Goal: Task Accomplishment & Management: Manage account settings

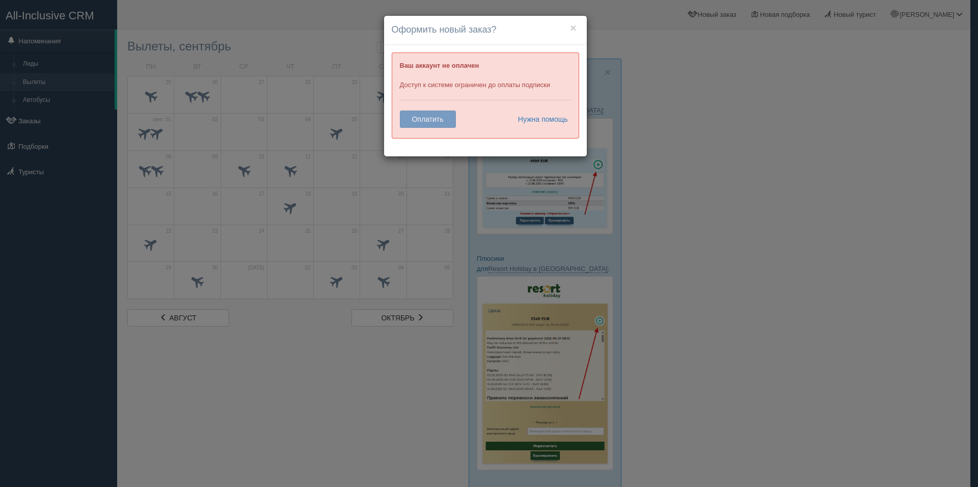
click at [425, 120] on div "Ваш аккаунт не оплачен Доступ к системе ограничен до оплаты подписки Оплатить Н…" at bounding box center [485, 95] width 187 height 86
click at [549, 116] on link "Нужна помощь" at bounding box center [539, 119] width 57 height 17
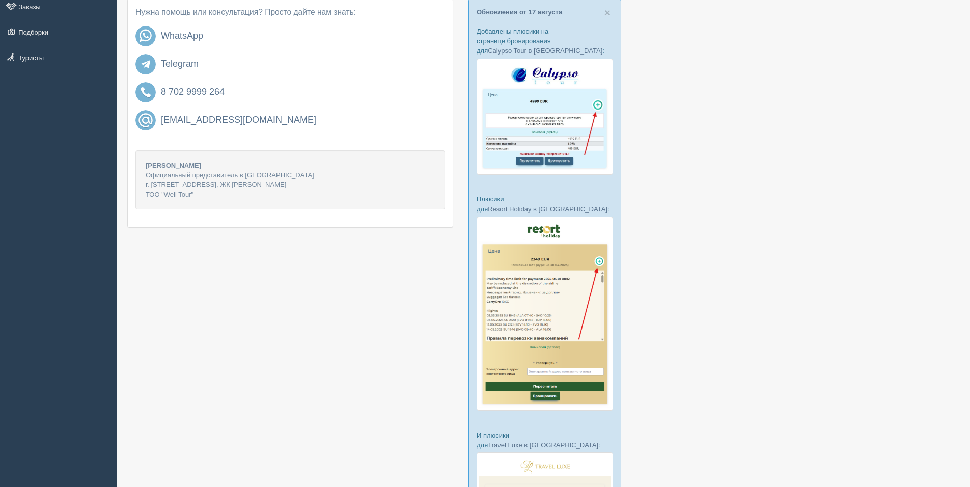
scroll to position [102, 0]
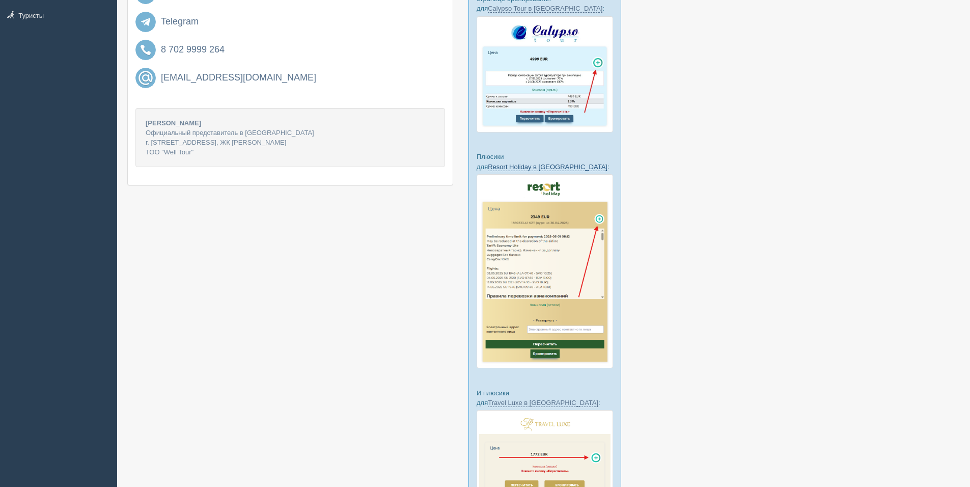
click at [554, 163] on link "Resort Holiday в [GEOGRAPHIC_DATA]" at bounding box center [548, 167] width 120 height 8
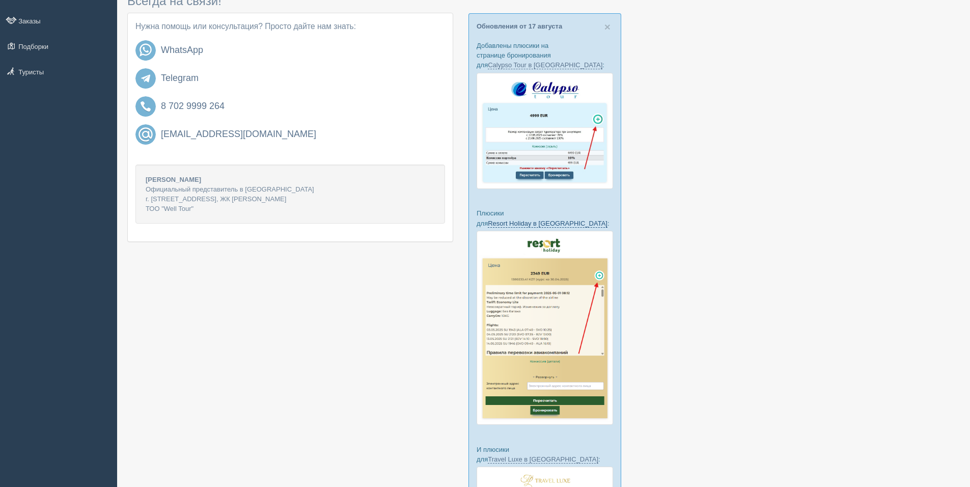
scroll to position [0, 0]
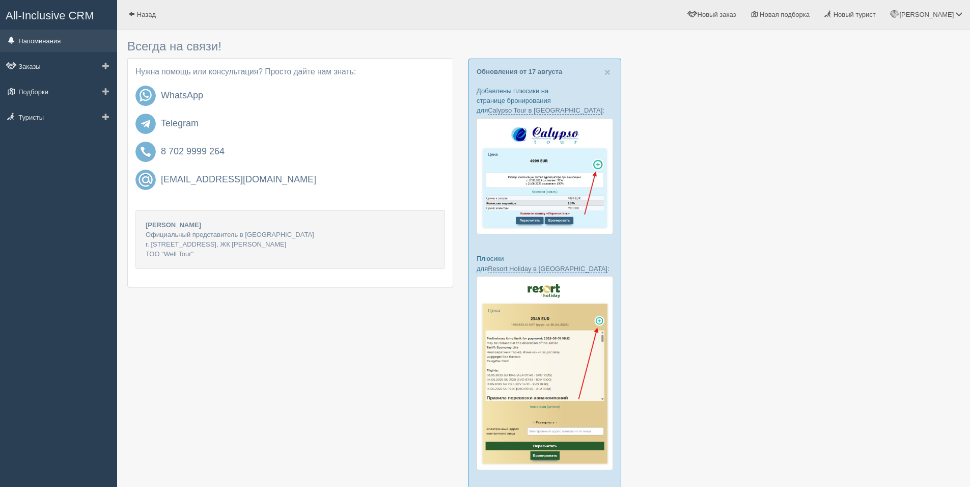
click at [51, 34] on link "Напоминания" at bounding box center [58, 41] width 117 height 22
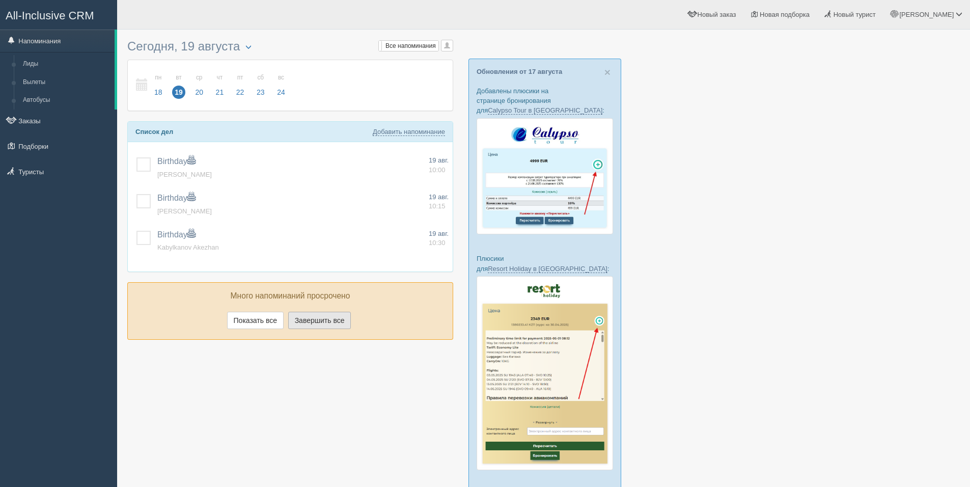
click at [314, 319] on button "Завершить все" at bounding box center [319, 320] width 63 height 17
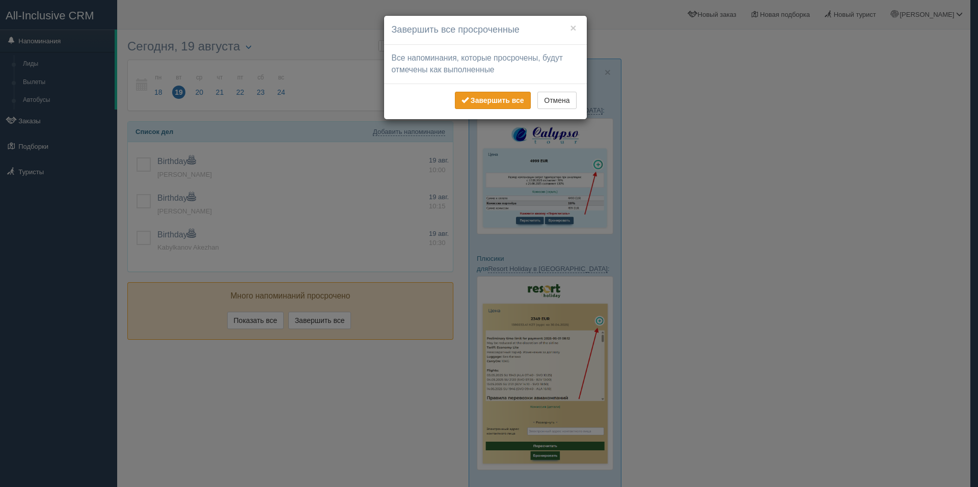
click at [494, 99] on b "Завершить все" at bounding box center [497, 100] width 53 height 8
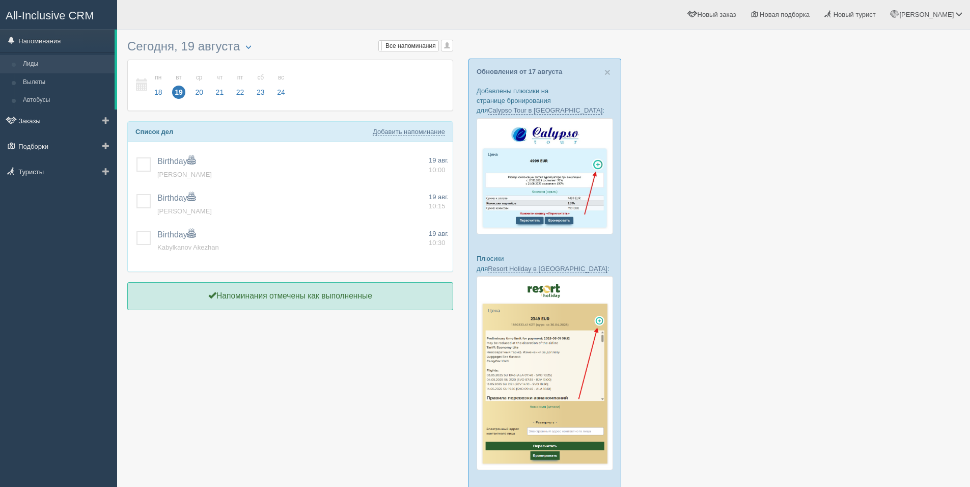
click at [50, 61] on link "Лиды" at bounding box center [66, 64] width 96 height 18
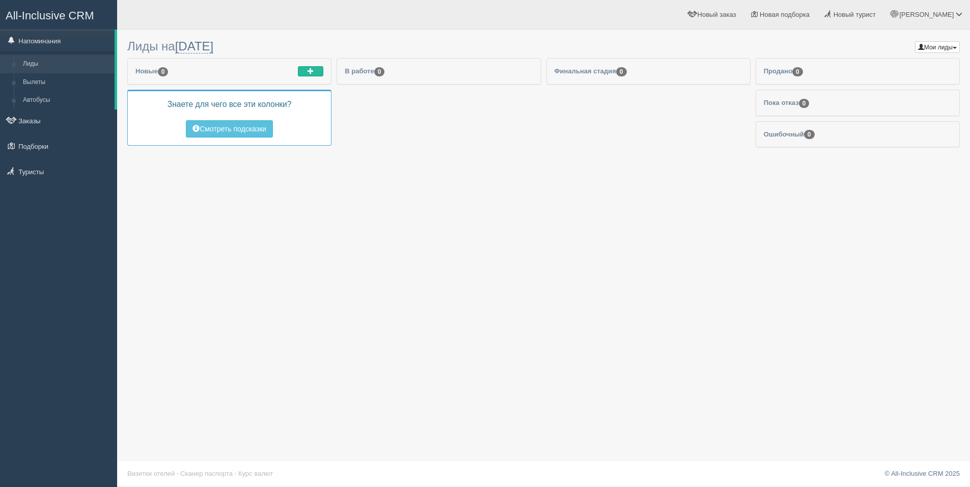
click at [41, 78] on link "Вылеты" at bounding box center [66, 82] width 96 height 18
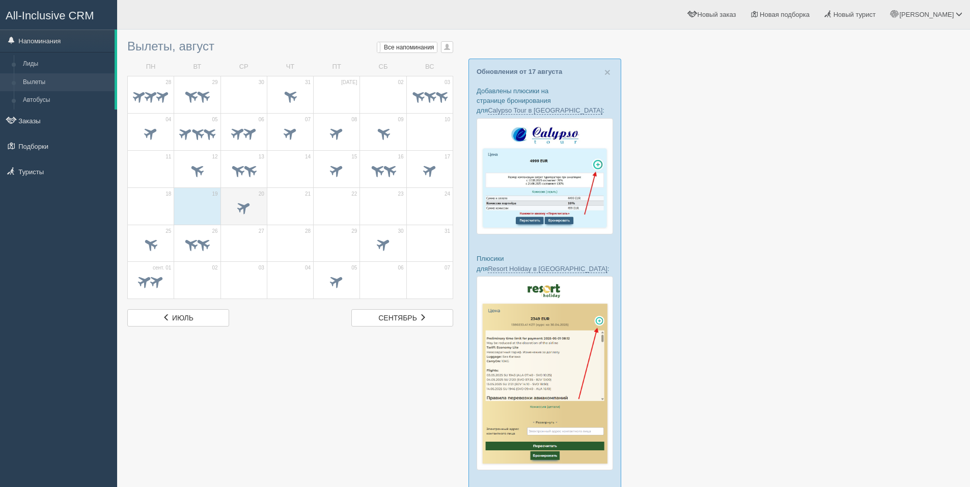
click at [235, 204] on span at bounding box center [244, 208] width 36 height 17
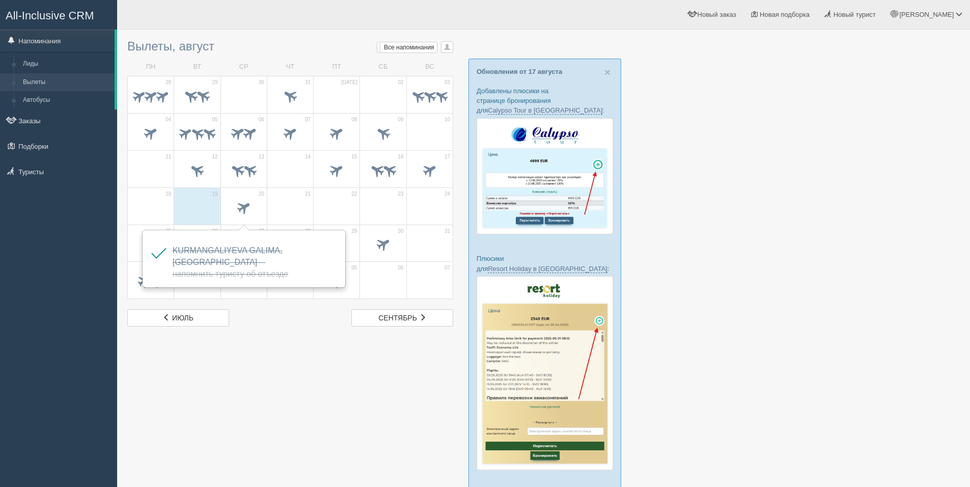
click at [289, 359] on div at bounding box center [543, 344] width 833 height 619
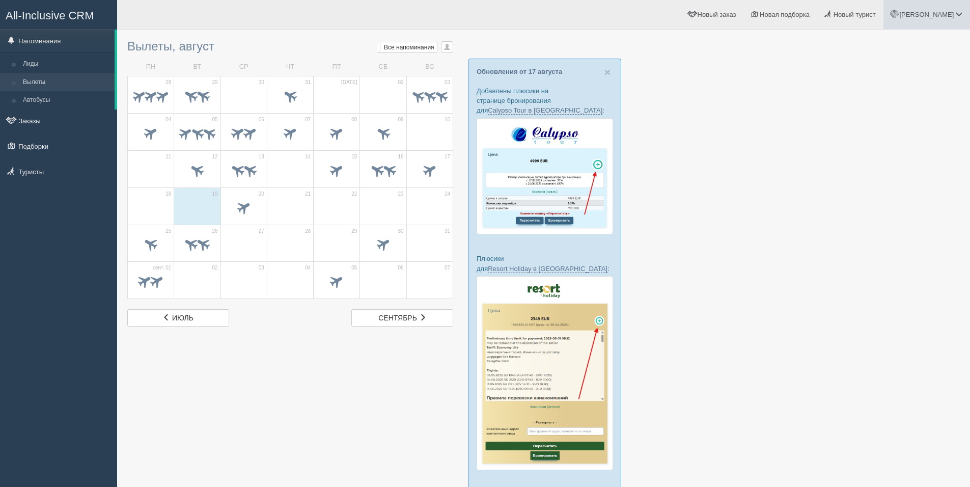
click at [931, 16] on span "[PERSON_NAME]" at bounding box center [926, 15] width 54 height 8
click at [895, 48] on span "Мой профиль" at bounding box center [901, 45] width 42 height 8
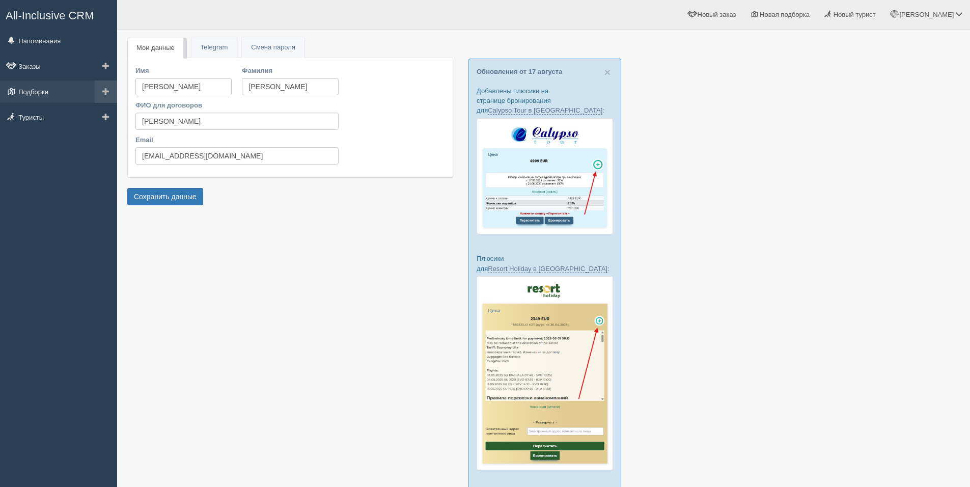
click at [40, 91] on link "Подборки" at bounding box center [58, 91] width 117 height 22
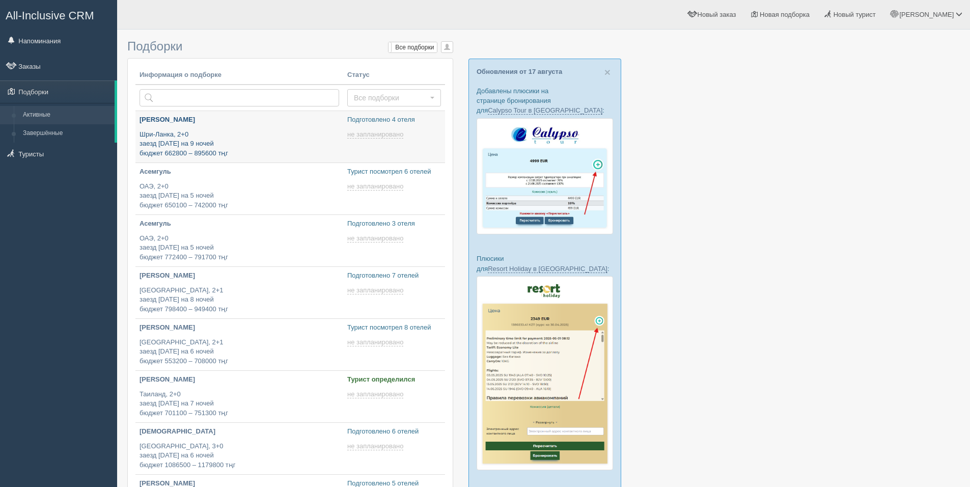
type input "[DATE] 12:10"
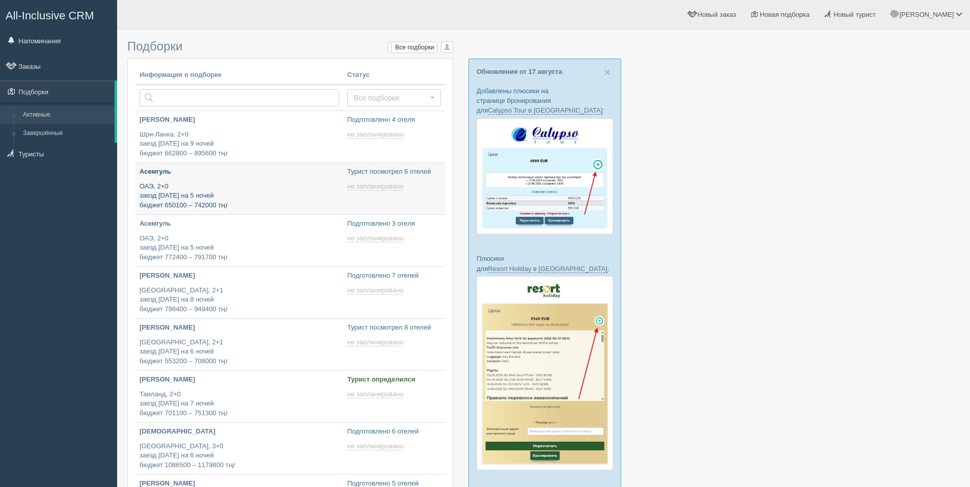
type input "[DATE] 18:20"
type input "[DATE] 18:05"
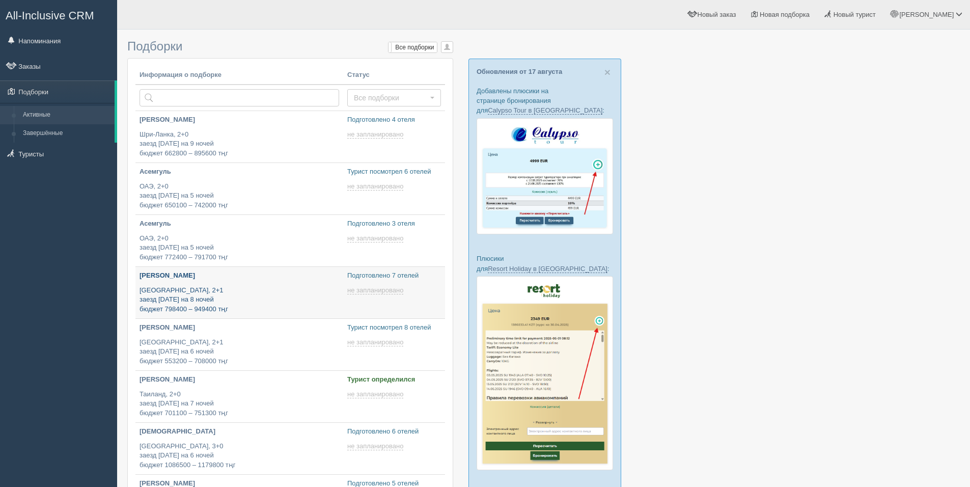
type input "[DATE] 16:15"
click at [35, 133] on link "Завершённые" at bounding box center [66, 133] width 96 height 18
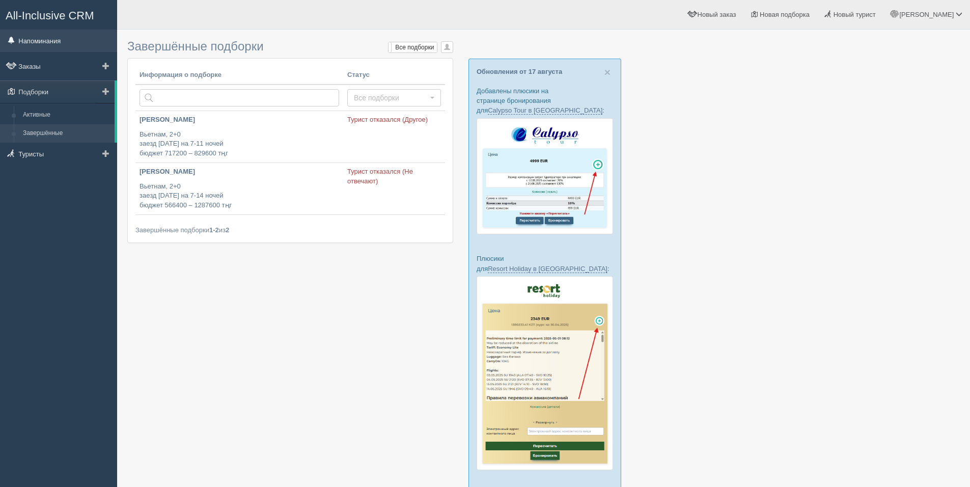
click at [45, 45] on link "Напоминания" at bounding box center [58, 41] width 117 height 22
